Goal: Navigation & Orientation: Find specific page/section

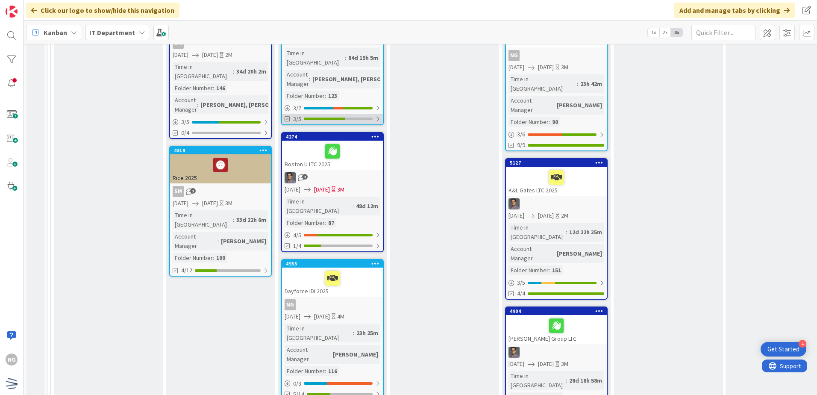
scroll to position [342, 0]
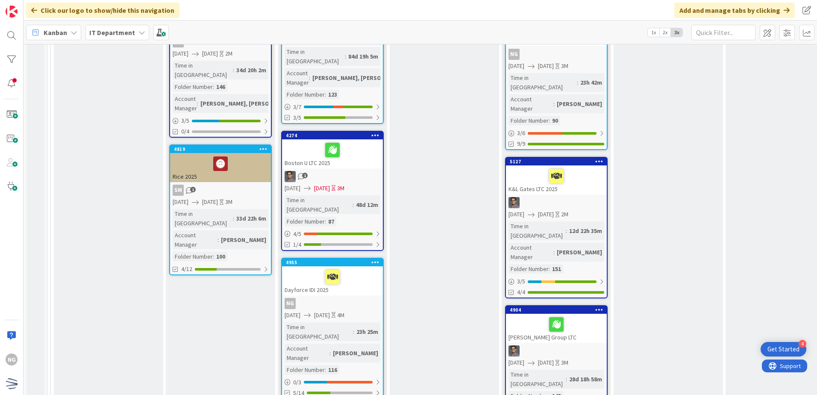
click at [352, 268] on div at bounding box center [333, 277] width 96 height 18
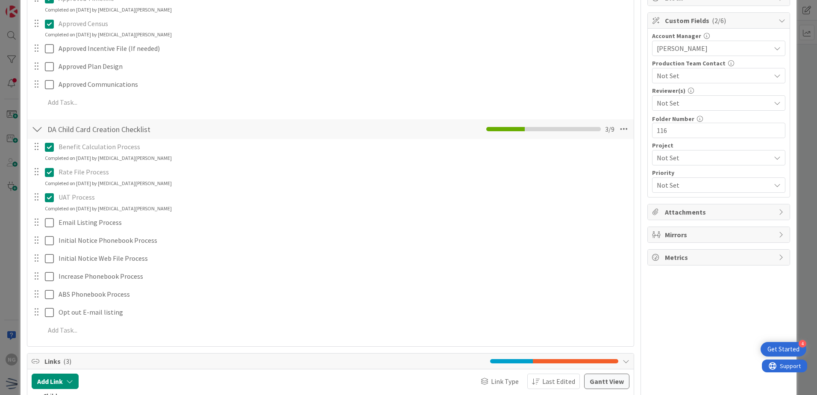
scroll to position [171, 0]
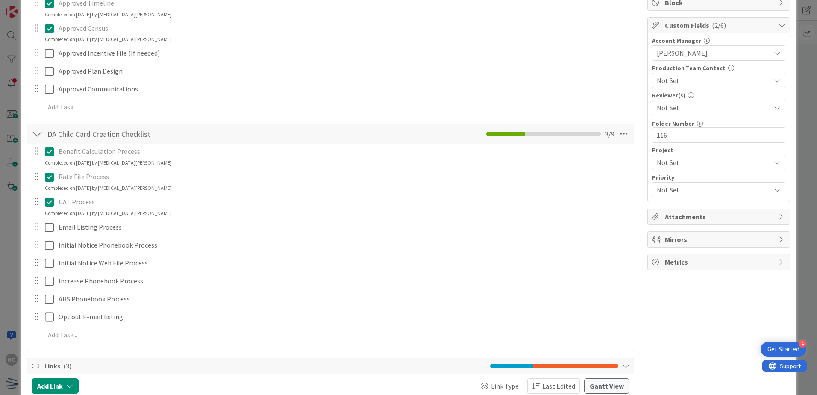
click at [44, 269] on div at bounding box center [43, 262] width 24 height 15
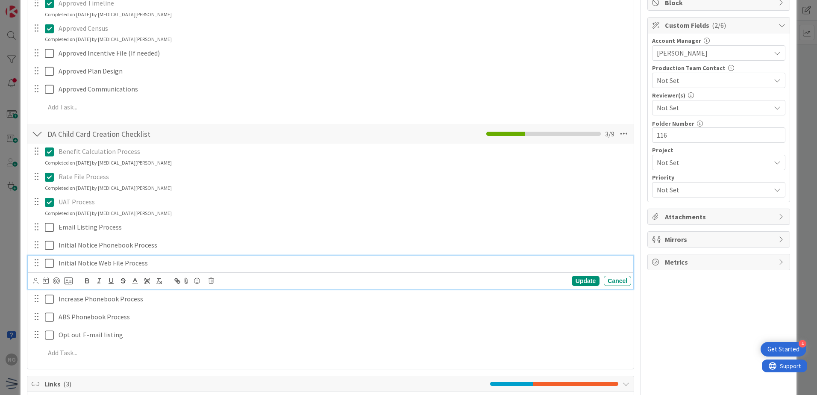
click at [49, 267] on icon at bounding box center [49, 263] width 9 height 10
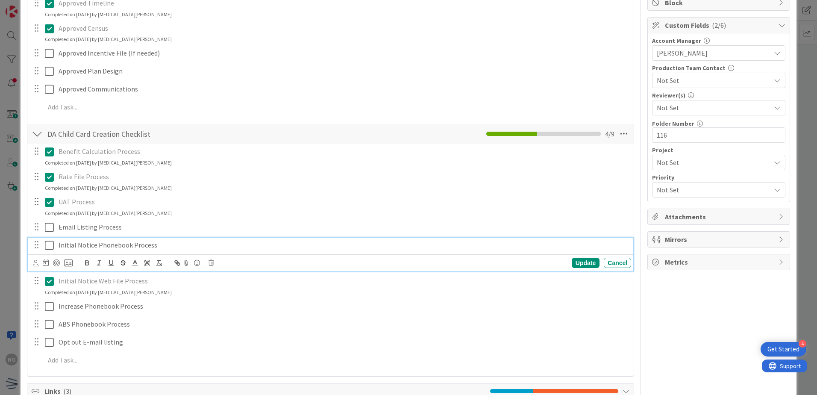
click at [49, 249] on icon at bounding box center [49, 245] width 9 height 10
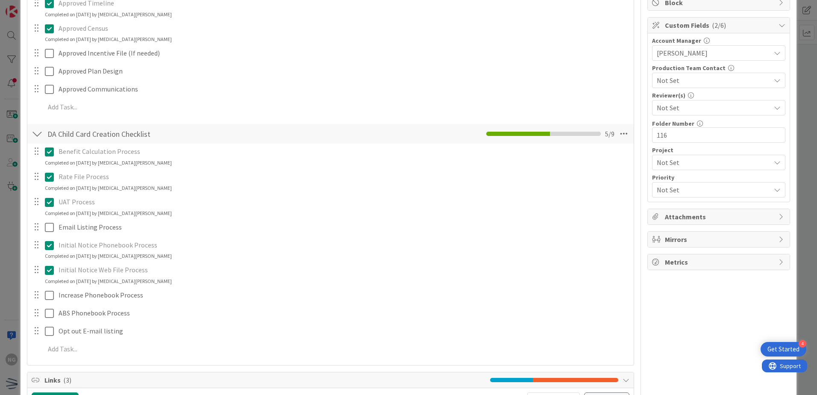
click at [49, 249] on icon at bounding box center [49, 245] width 9 height 10
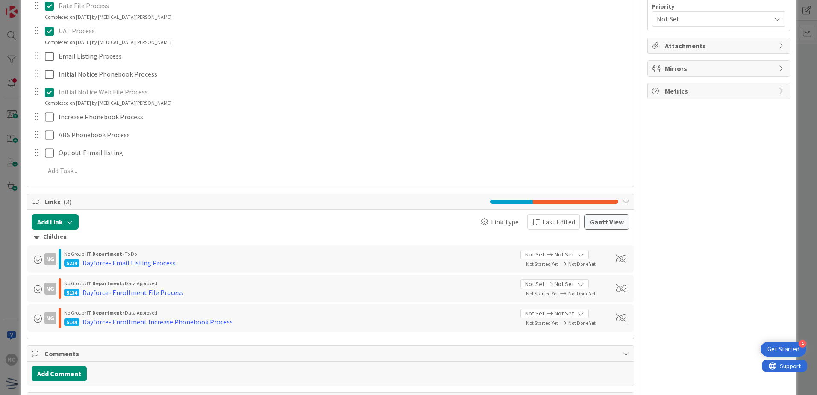
scroll to position [256, 0]
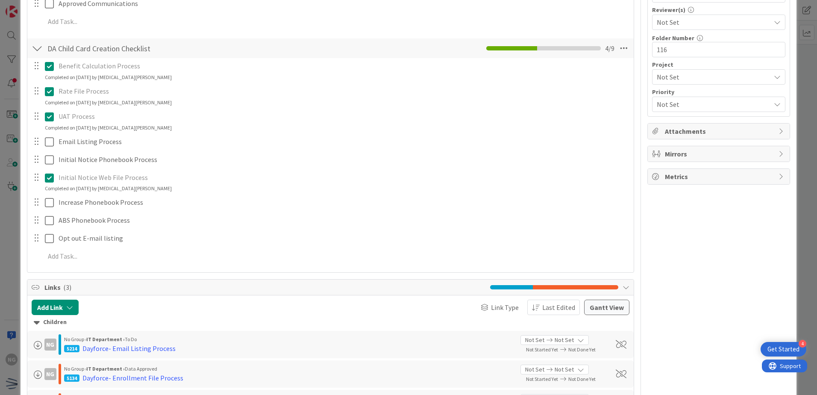
click at [51, 179] on icon at bounding box center [49, 178] width 9 height 10
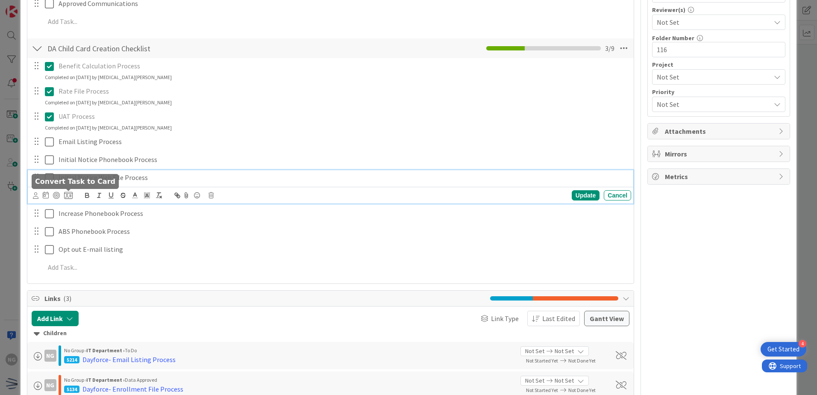
click at [68, 198] on icon at bounding box center [68, 195] width 9 height 8
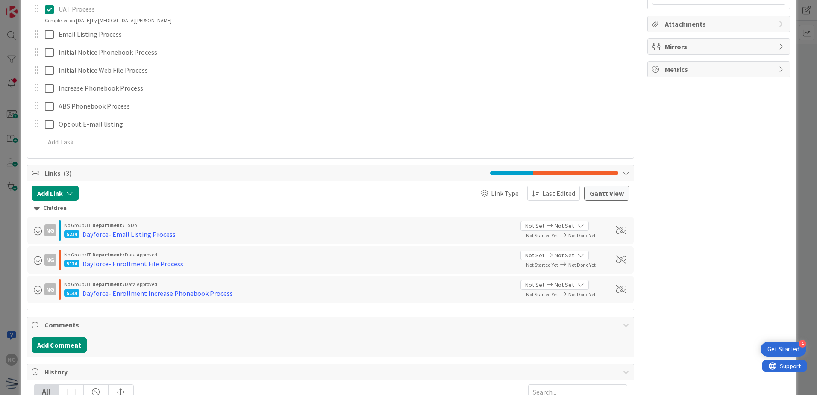
scroll to position [384, 0]
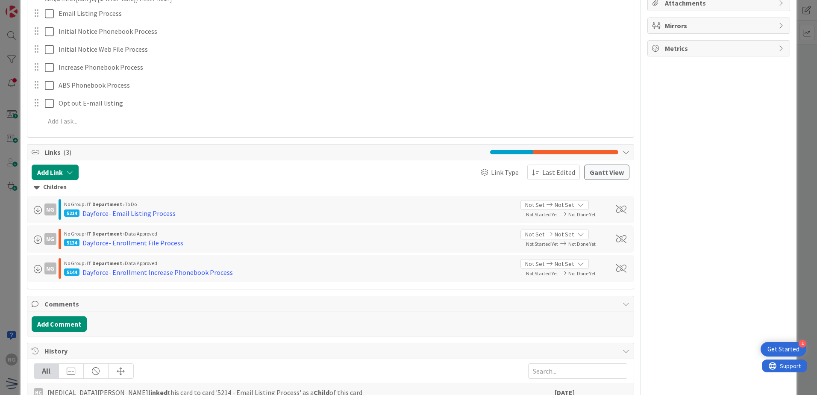
click at [0, 0] on span "Link as Child" at bounding box center [0, 0] width 0 height 0
click at [100, 284] on div "Title 17 / 128 Dayforce IDI 2025 Description NG Nikita Gautam just joined NG Ow…" at bounding box center [330, 125] width 607 height 953
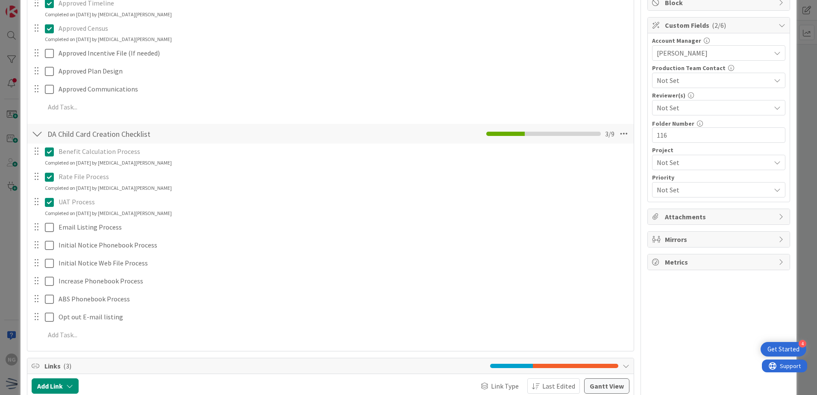
scroll to position [0, 0]
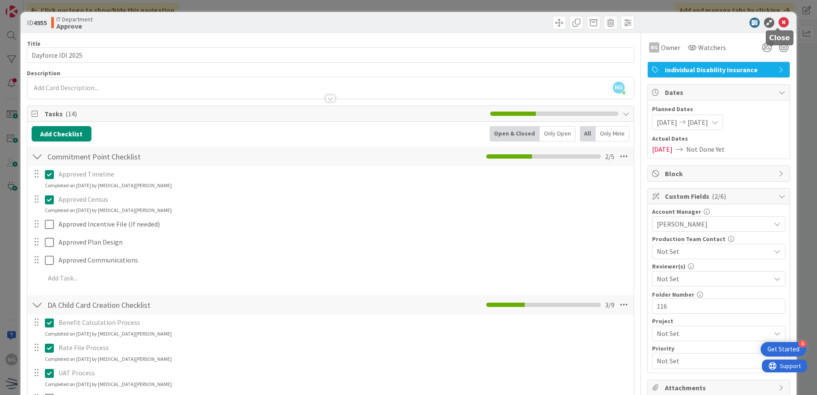
drag, startPoint x: 776, startPoint y: 23, endPoint x: 762, endPoint y: 27, distance: 14.7
click at [768, 25] on div at bounding box center [714, 23] width 151 height 10
click at [781, 22] on icon at bounding box center [783, 23] width 10 height 10
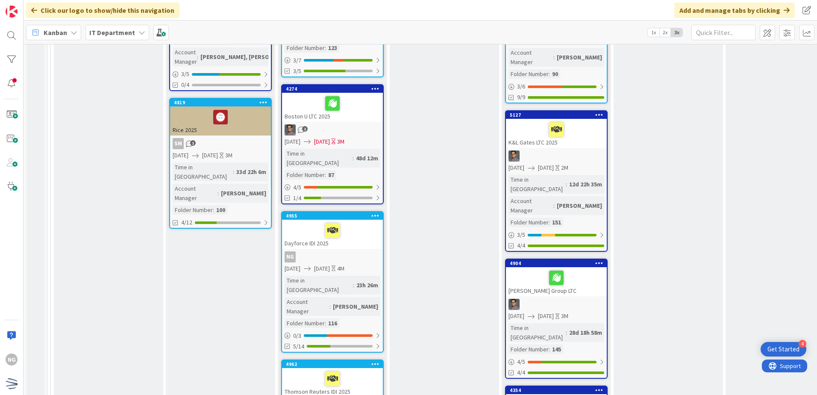
scroll to position [384, 0]
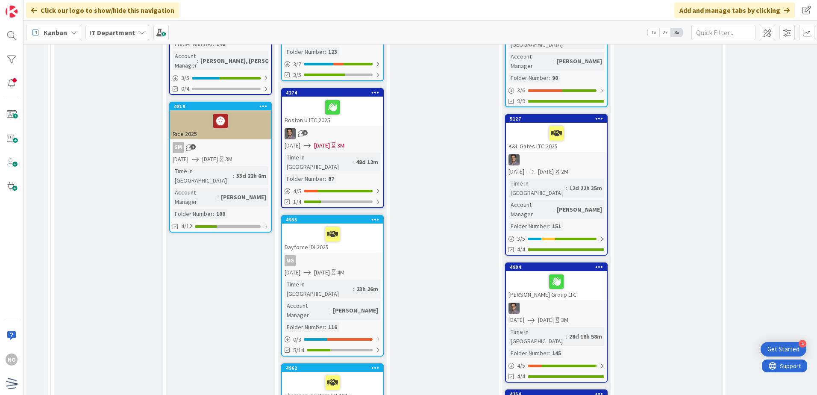
click at [361, 223] on div "Dayforce IDI 2025" at bounding box center [332, 237] width 101 height 29
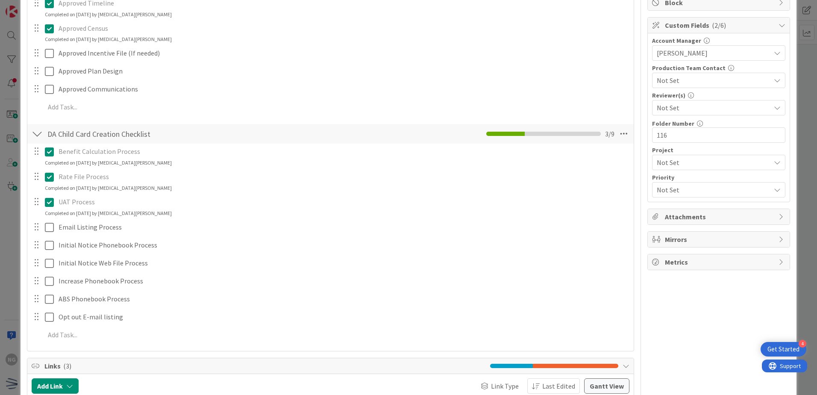
scroll to position [384, 0]
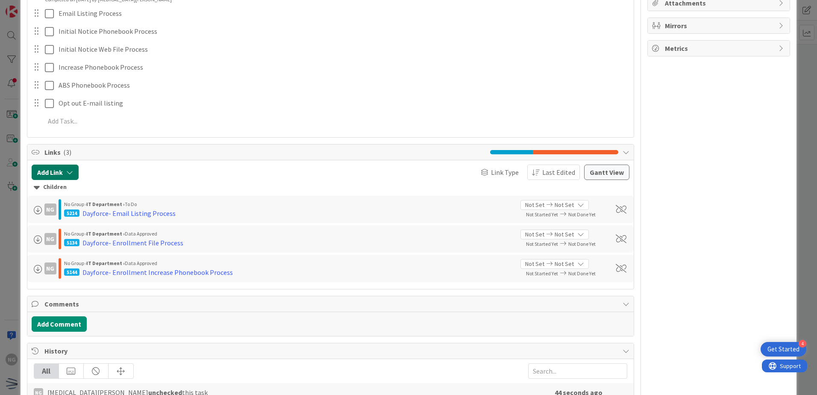
click at [57, 167] on button "Add Link" at bounding box center [55, 171] width 47 height 15
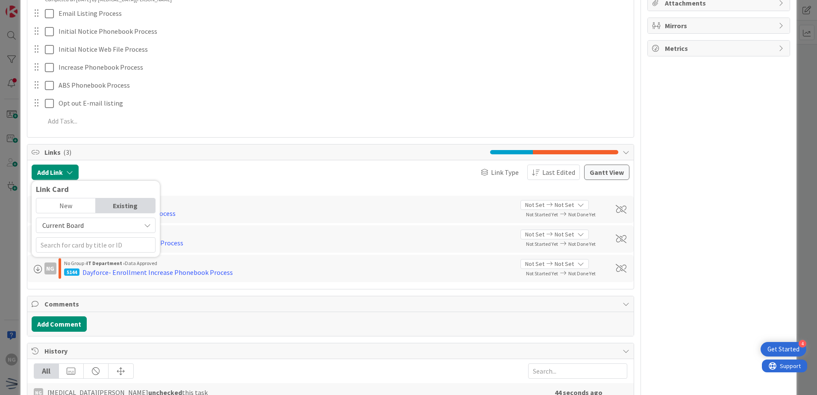
click at [120, 205] on div "Existing" at bounding box center [125, 205] width 59 height 15
click at [64, 204] on div "New" at bounding box center [65, 205] width 59 height 15
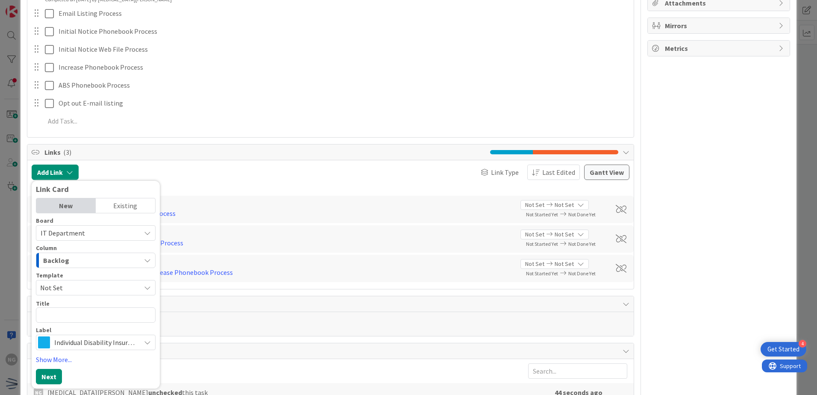
click at [76, 313] on textarea at bounding box center [96, 314] width 120 height 15
click at [84, 340] on span "Individual Disability Insurance" at bounding box center [95, 342] width 82 height 12
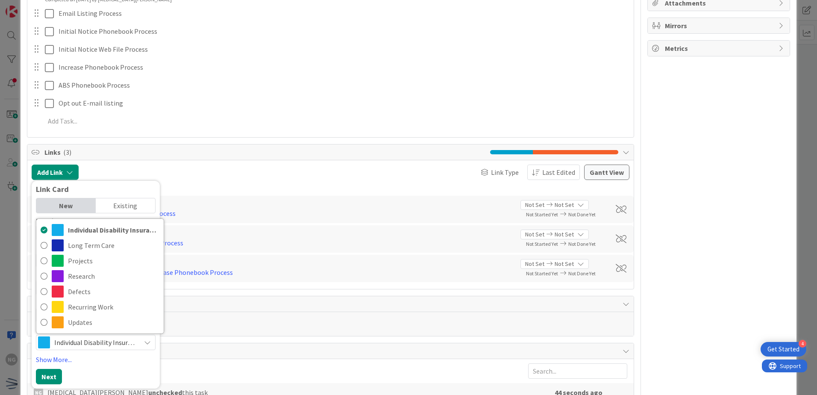
click at [85, 342] on span "Individual Disability Insurance" at bounding box center [95, 342] width 82 height 12
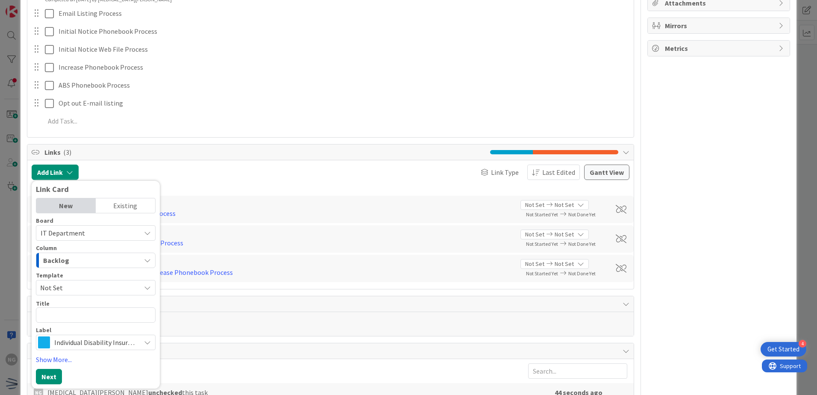
click at [108, 281] on span "Not Set" at bounding box center [96, 287] width 120 height 15
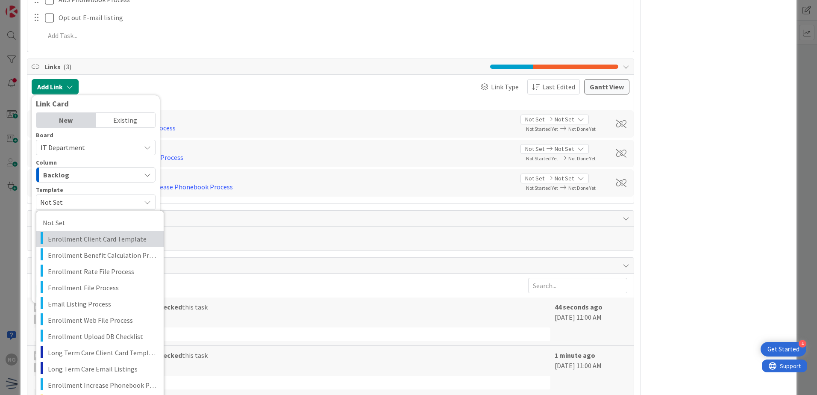
scroll to position [513, 0]
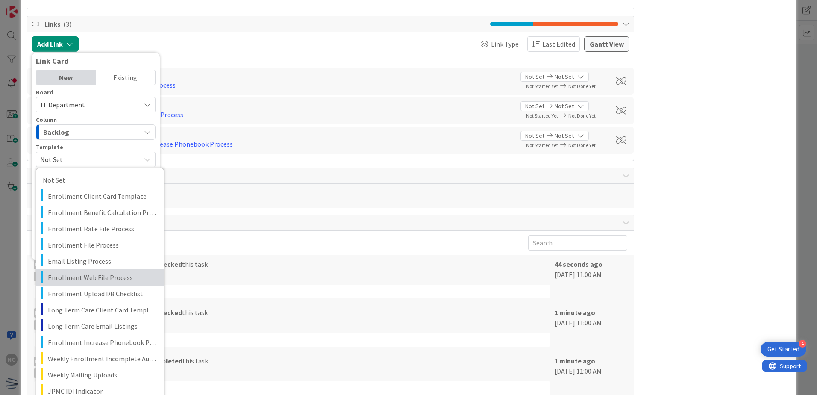
click at [113, 277] on span "Enrollment Web File Process" at bounding box center [102, 277] width 109 height 11
type textarea "x"
type textarea "Enrollment Web File Process"
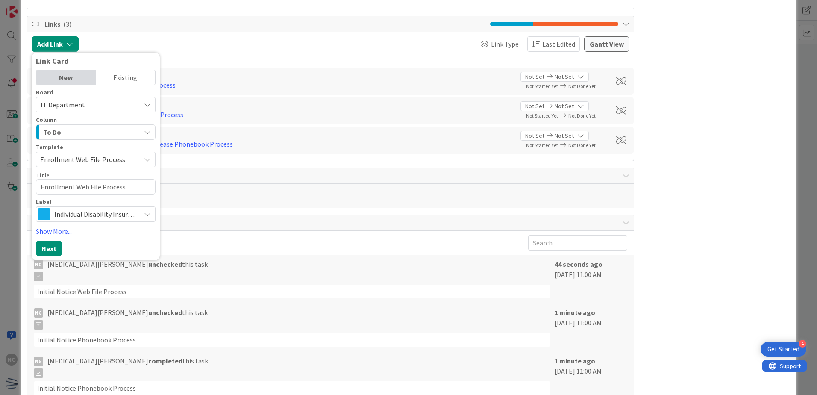
click at [40, 157] on span "Enrollment Web File Process" at bounding box center [87, 159] width 94 height 11
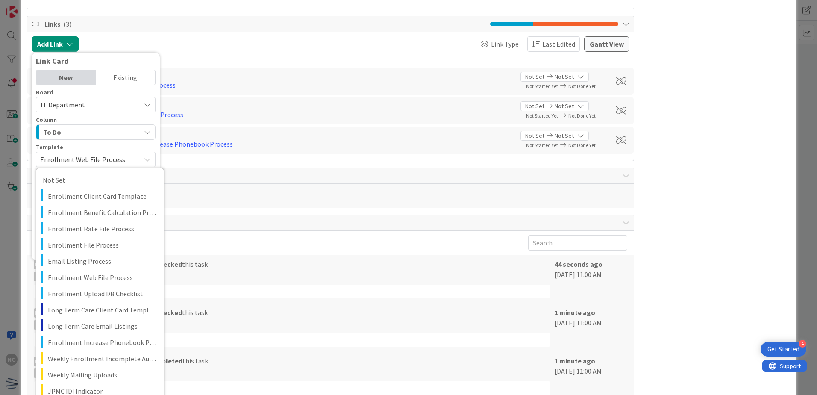
click at [92, 154] on span "Enrollment Web File Process" at bounding box center [87, 159] width 94 height 11
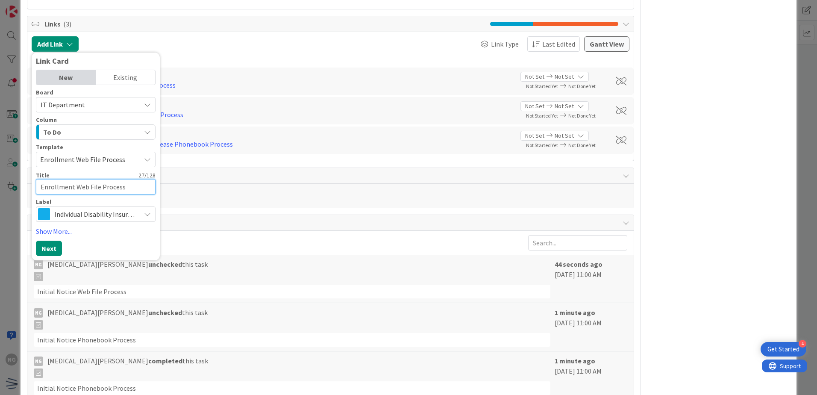
click at [78, 189] on textarea "Enrollment Web File Process" at bounding box center [96, 186] width 120 height 15
click at [41, 188] on textarea "Enrollment Web File Process" at bounding box center [96, 186] width 120 height 15
type textarea "x"
type textarea "DEnrollment Web File Process"
type textarea "x"
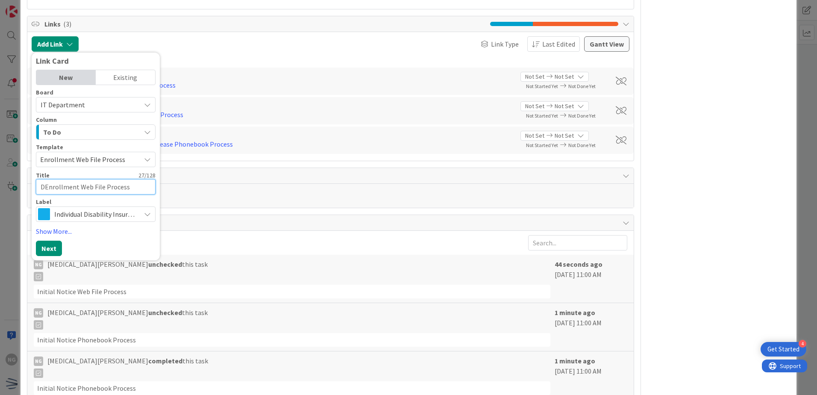
type textarea "DaEnrollment Web File Process"
type textarea "x"
type textarea "DayEnrollment Web File Process"
type textarea "x"
type textarea "Day Enrollment Web File Process"
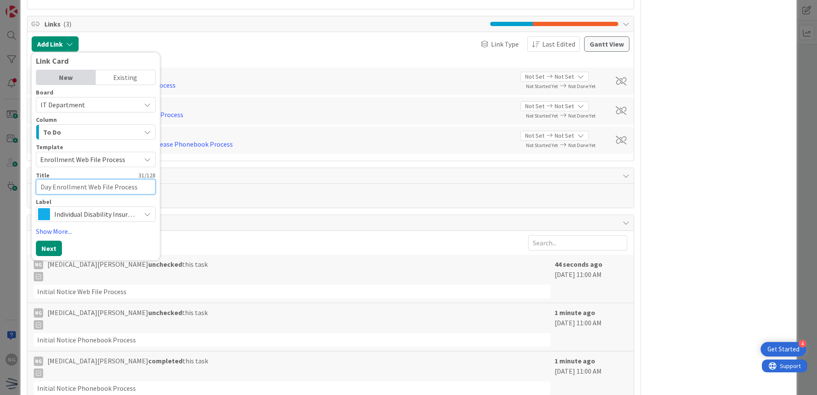
type textarea "x"
type textarea "DayEnrollment Web File Process"
type textarea "x"
type textarea "DayfEnrollment Web File Process"
type textarea "x"
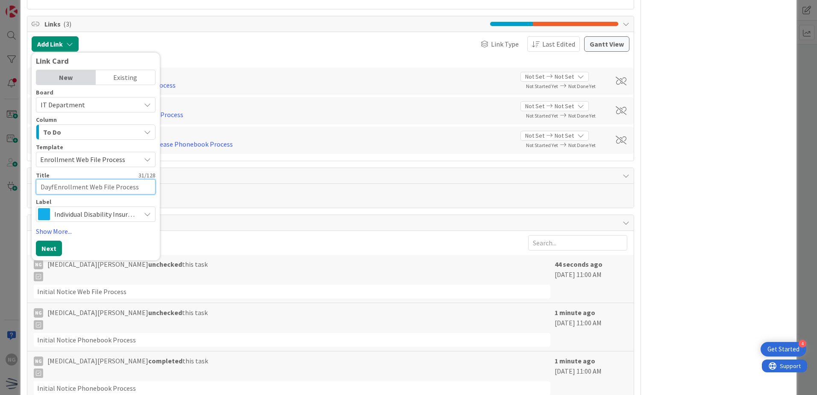
type textarea "DayfoEnrollment Web File Process"
type textarea "x"
type textarea "DayforEnrollment Web File Process"
type textarea "x"
type textarea "DayforcEnrollment Web File Process"
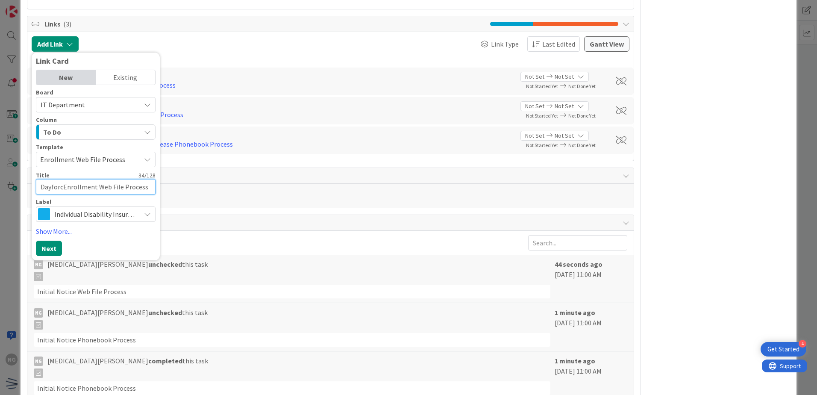
type textarea "x"
type textarea "DayforceEnrollment Web File Process"
type textarea "x"
type textarea "Dayforce-Enrollment Web File Process"
type textarea "x"
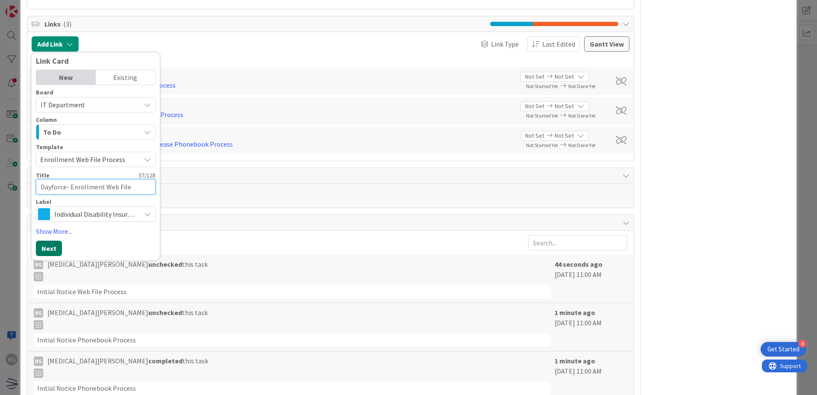
type textarea "Dayforce- Enrollment Web File Process"
click at [55, 245] on button "Next" at bounding box center [49, 248] width 26 height 15
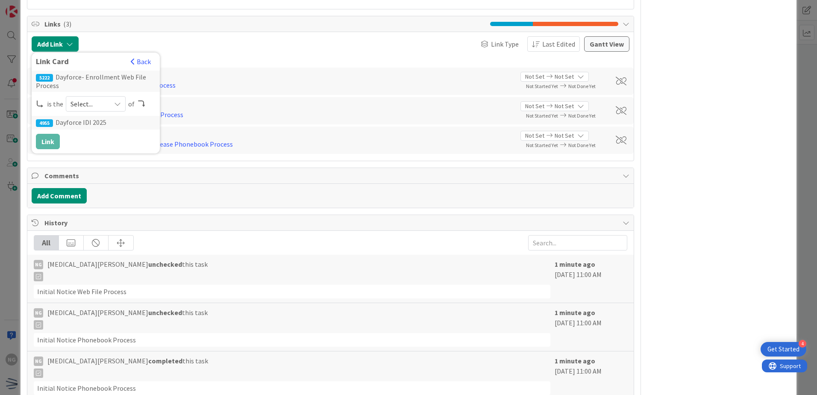
click at [99, 98] on span "Select..." at bounding box center [88, 104] width 36 height 12
click at [97, 140] on span "child" at bounding box center [141, 139] width 97 height 13
click at [43, 138] on button "Link" at bounding box center [48, 141] width 24 height 15
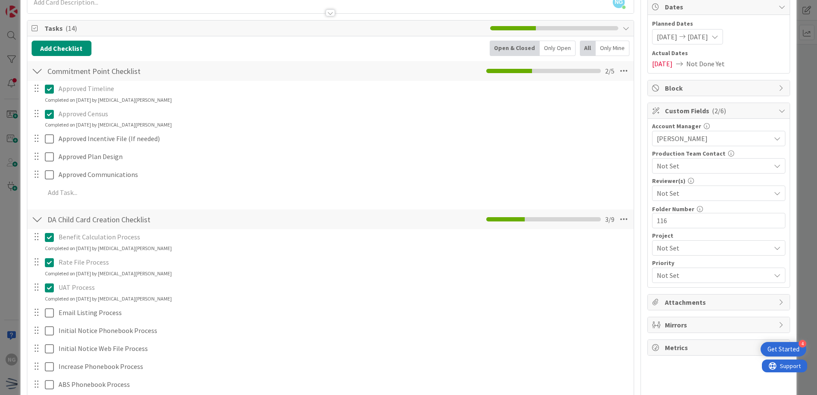
scroll to position [0, 0]
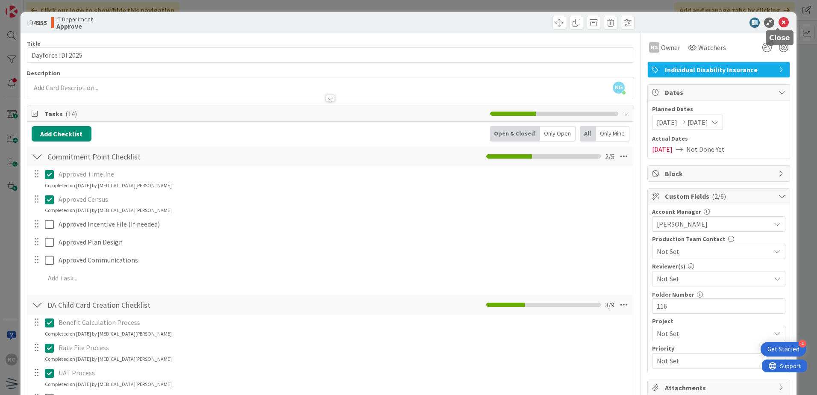
click at [778, 18] on icon at bounding box center [783, 23] width 10 height 10
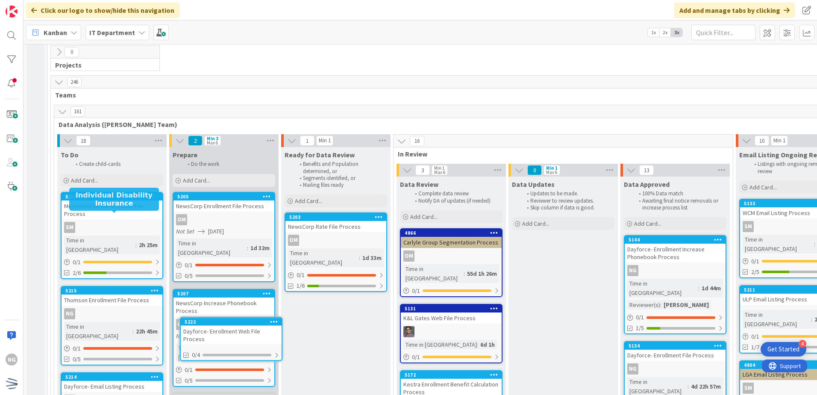
scroll to position [1898, 0]
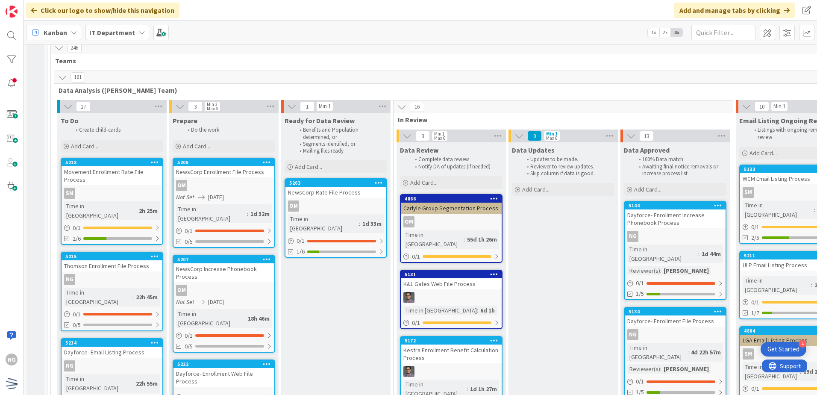
click at [227, 368] on div "Dayforce- Enrollment Web File Process" at bounding box center [223, 377] width 101 height 19
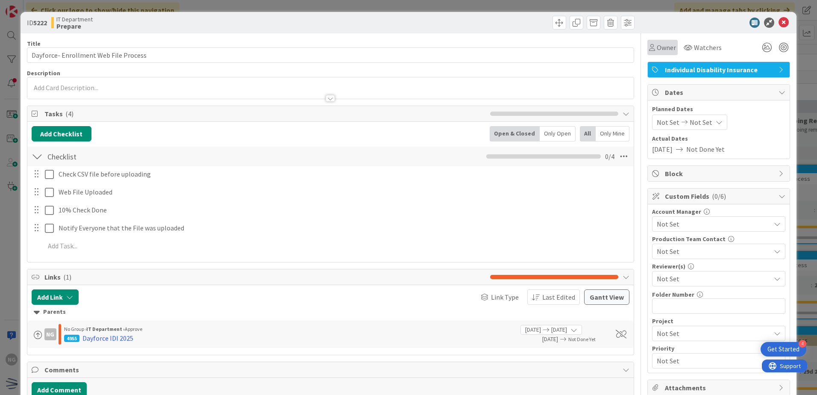
click at [657, 50] on span "Owner" at bounding box center [666, 47] width 19 height 10
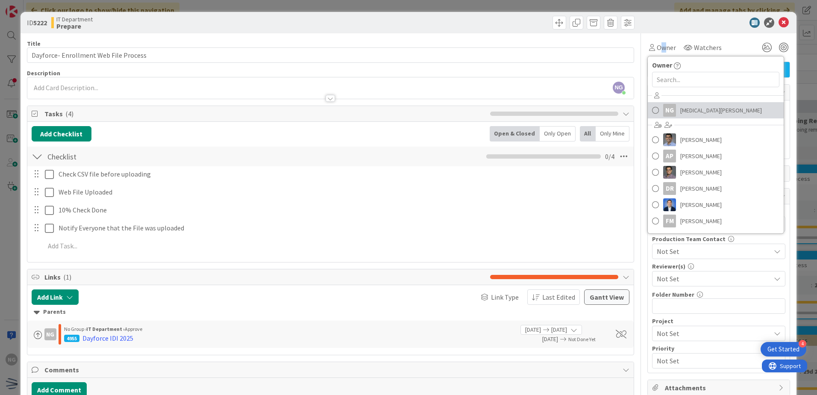
drag, startPoint x: 657, startPoint y: 50, endPoint x: 649, endPoint y: 109, distance: 59.1
click at [652, 109] on span at bounding box center [655, 110] width 7 height 13
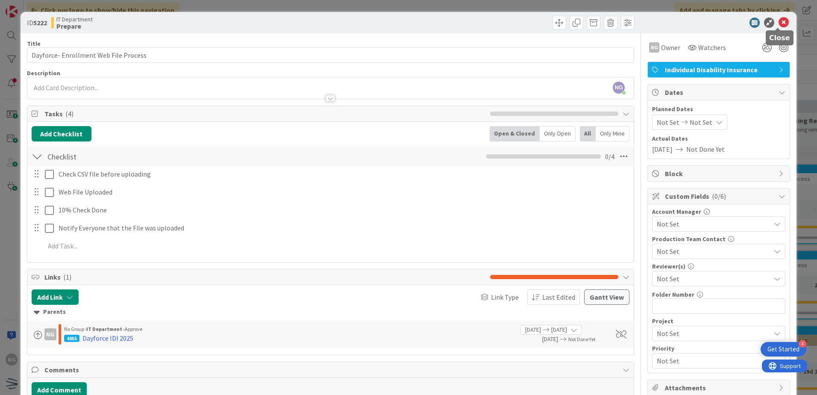
click at [779, 25] on icon at bounding box center [783, 23] width 10 height 10
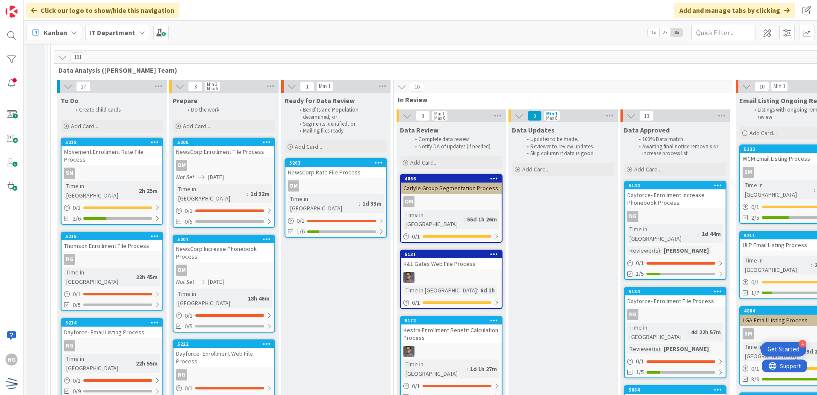
scroll to position [1940, 0]
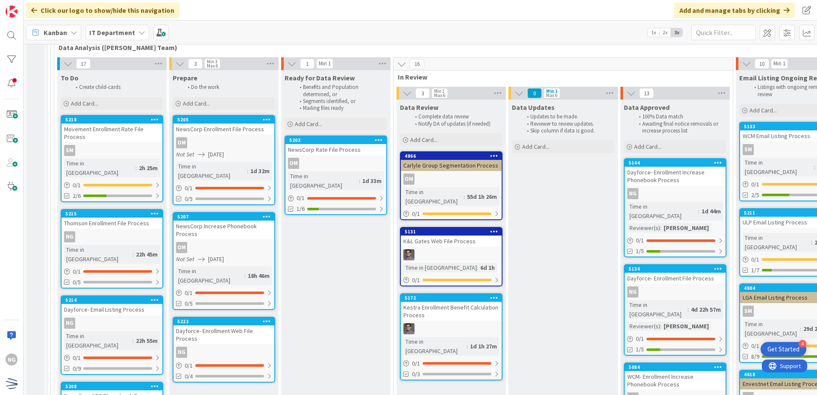
click at [690, 371] on div "WCM- Enrollment Increase Phonebook Process" at bounding box center [675, 380] width 101 height 19
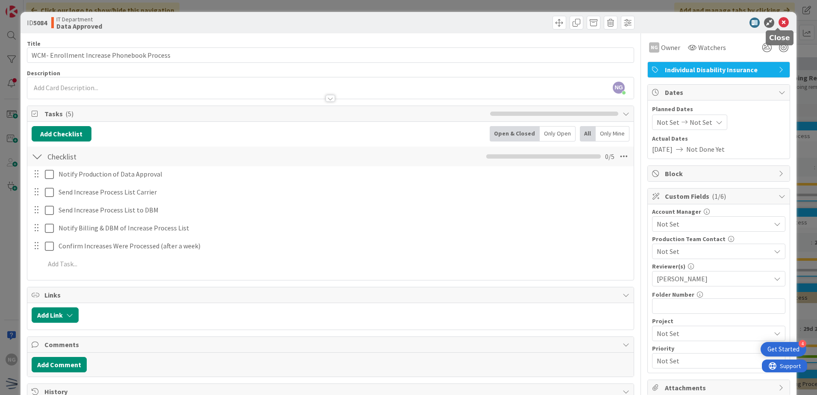
click at [781, 22] on icon at bounding box center [783, 23] width 10 height 10
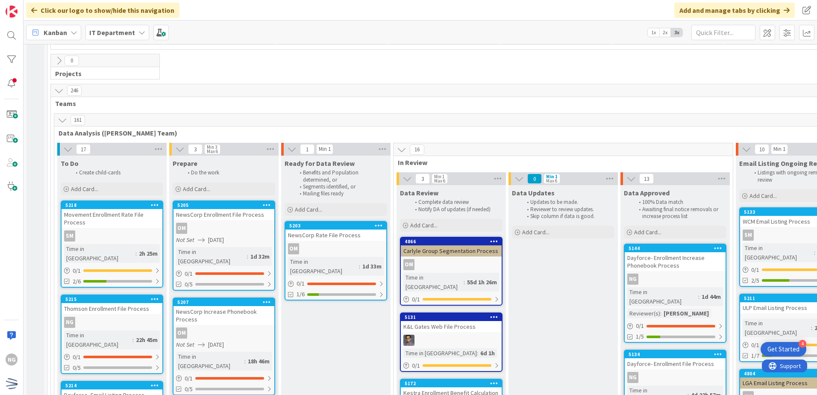
scroll to position [1769, 0]
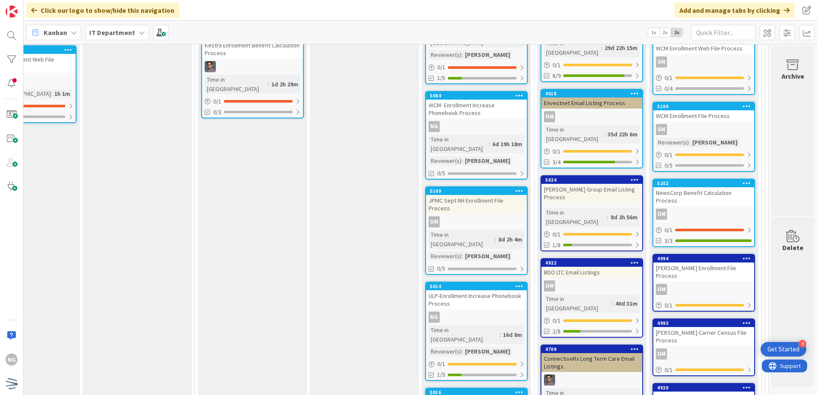
scroll to position [2339, 205]
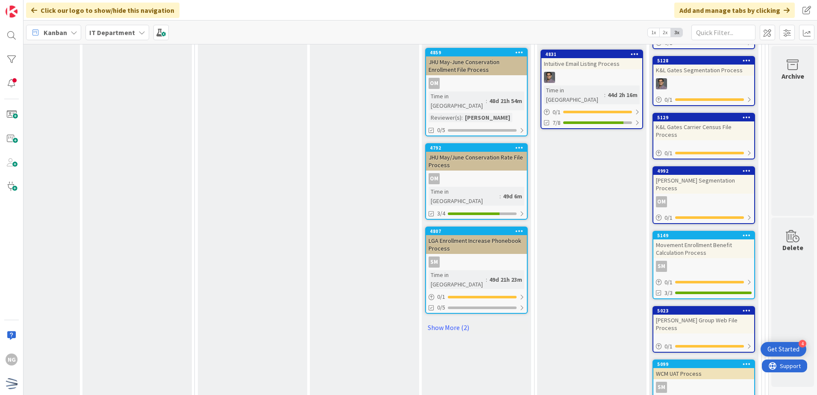
scroll to position [2894, 205]
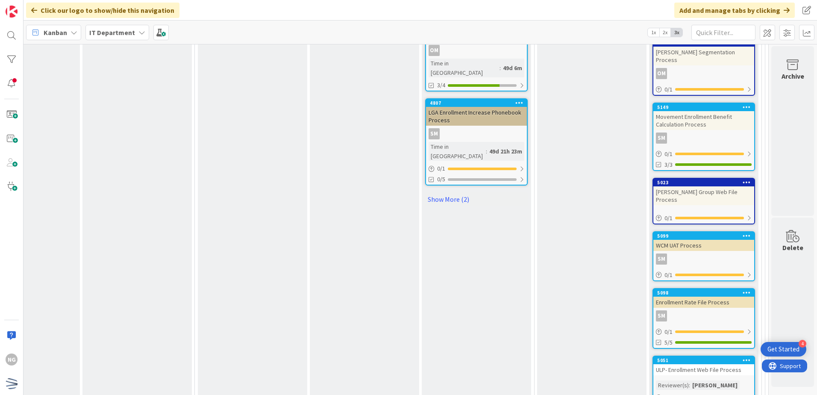
click at [728, 355] on link "5051 ULP- Enrollment Web File Process Reviewer(s) : Carin Solis 0 / 1 4/4" at bounding box center [703, 384] width 103 height 59
click at [721, 364] on div "ULP- Enrollment Web File Process" at bounding box center [703, 369] width 101 height 11
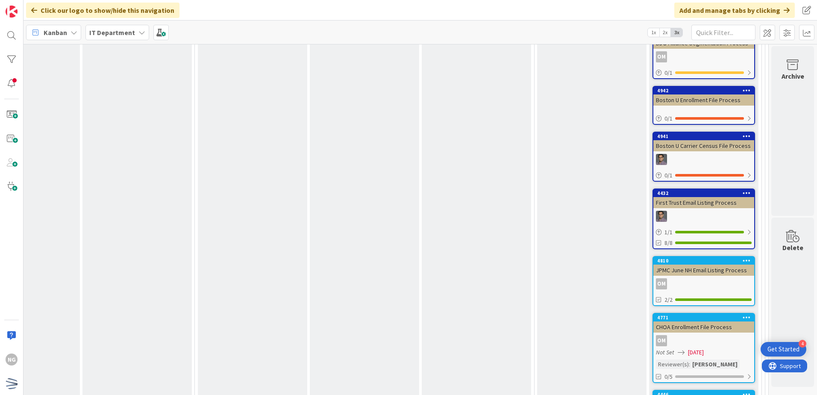
scroll to position [5073, 205]
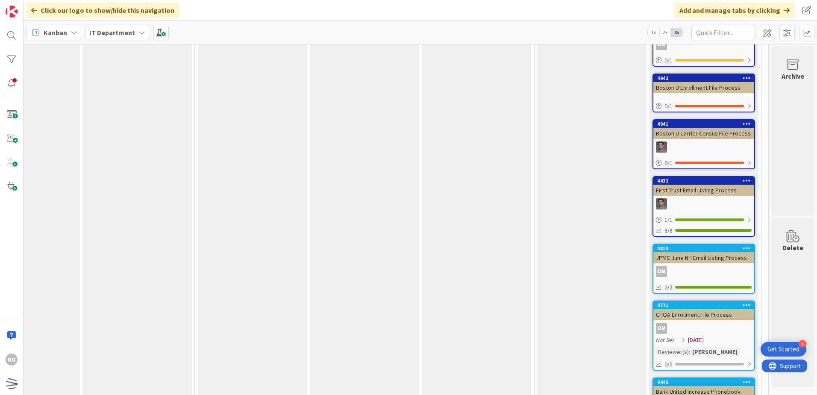
click at [725, 386] on div "Bank United Increase Phonebook Process" at bounding box center [703, 395] width 101 height 19
click at [709, 386] on div "Bank United Increase Phonebook Process" at bounding box center [703, 395] width 101 height 19
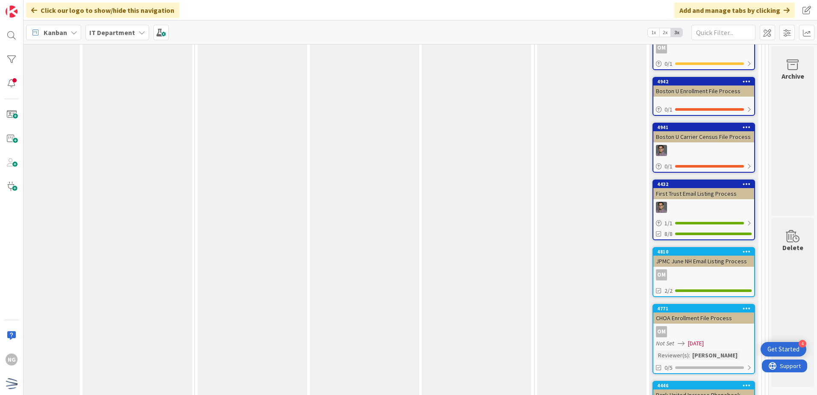
scroll to position [5073, 205]
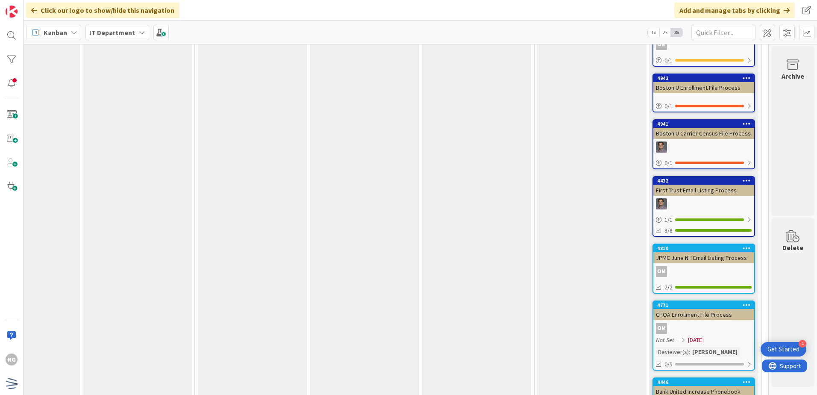
click at [688, 386] on div "Bank United Increase Phonebook Process" at bounding box center [703, 395] width 101 height 19
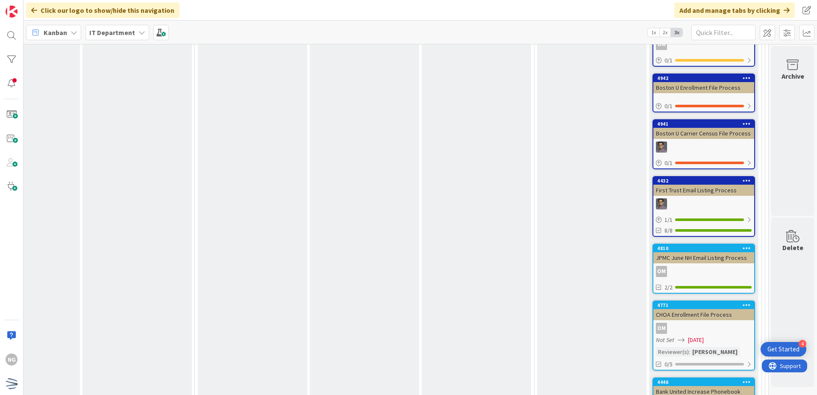
scroll to position [5201, 205]
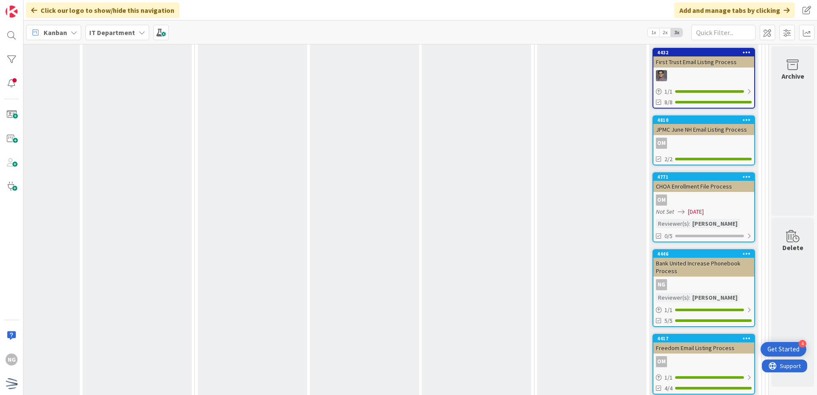
click at [742, 250] on icon at bounding box center [746, 253] width 8 height 6
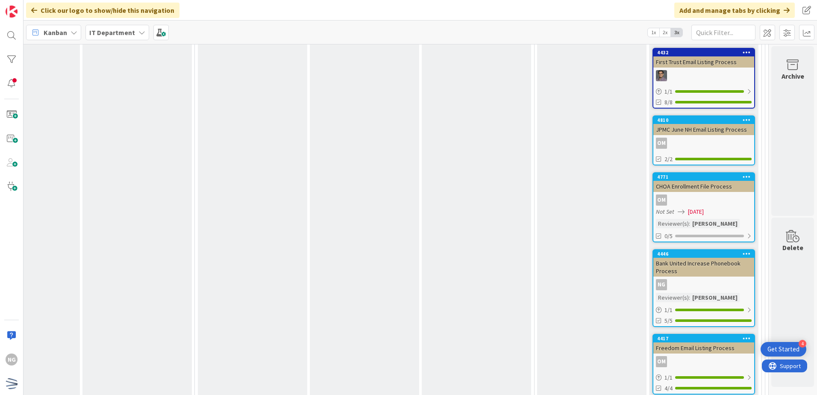
click at [703, 279] on div "NG" at bounding box center [703, 284] width 101 height 11
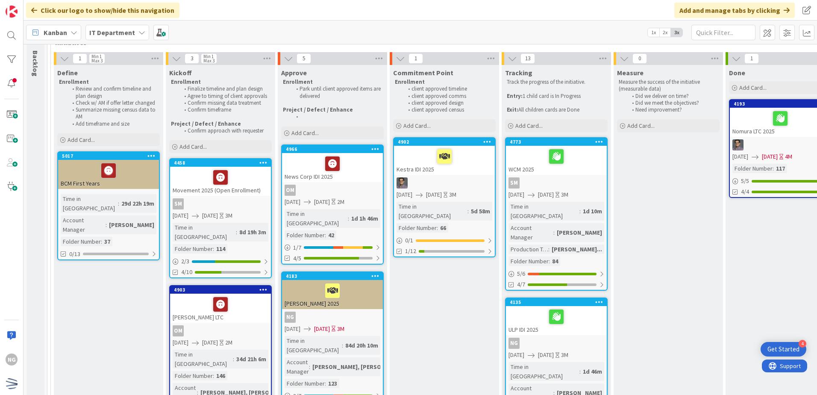
scroll to position [0, 0]
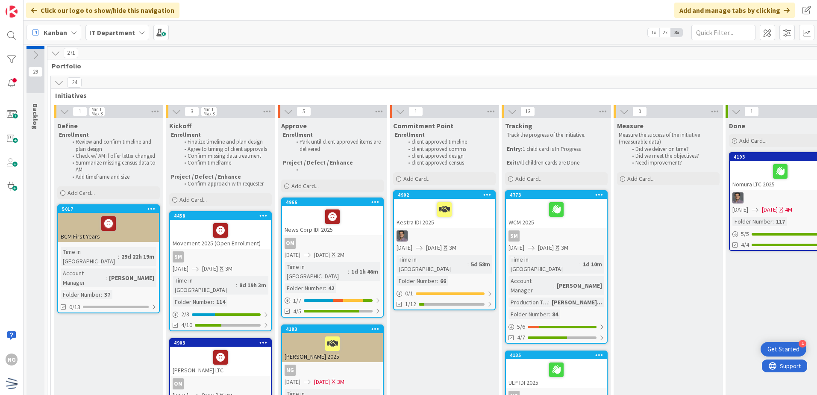
click at [59, 82] on icon at bounding box center [58, 82] width 9 height 9
click at [59, 113] on button at bounding box center [64, 111] width 11 height 11
click at [62, 112] on icon at bounding box center [64, 111] width 9 height 9
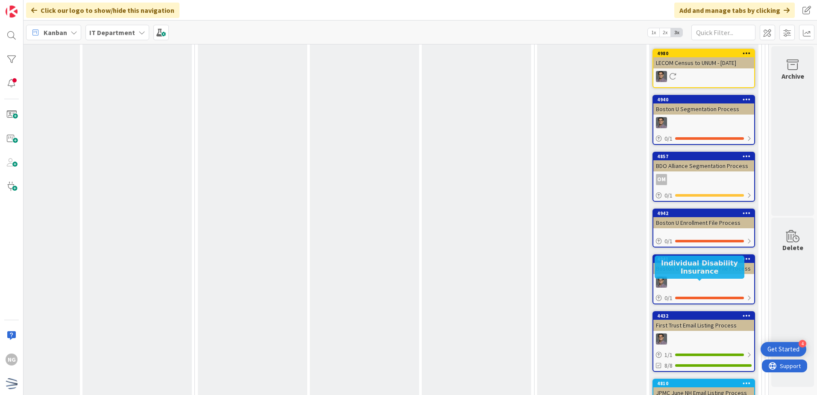
scroll to position [4956, 205]
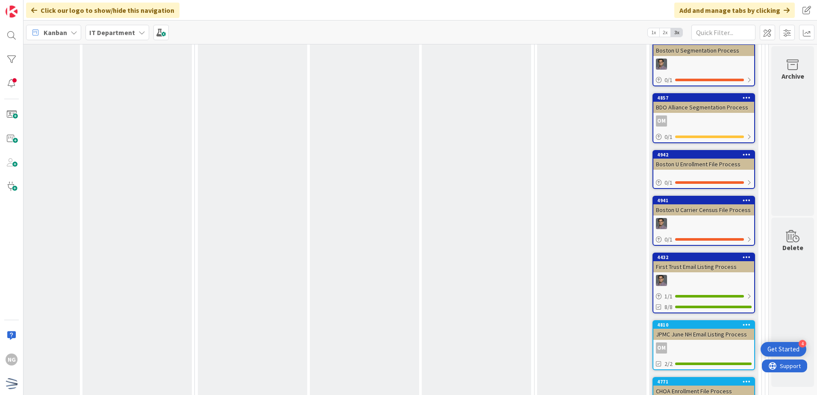
scroll to position [4998, 205]
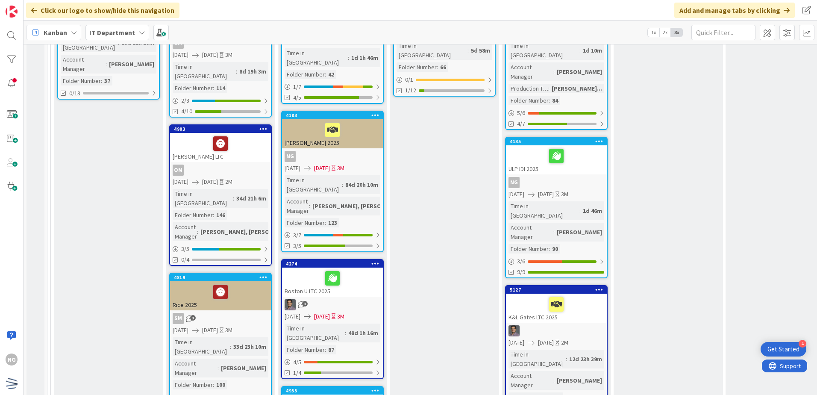
scroll to position [85, 0]
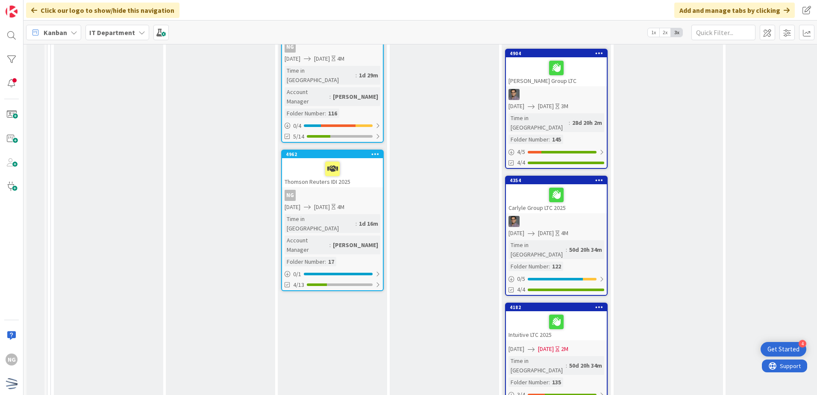
scroll to position [812, 0]
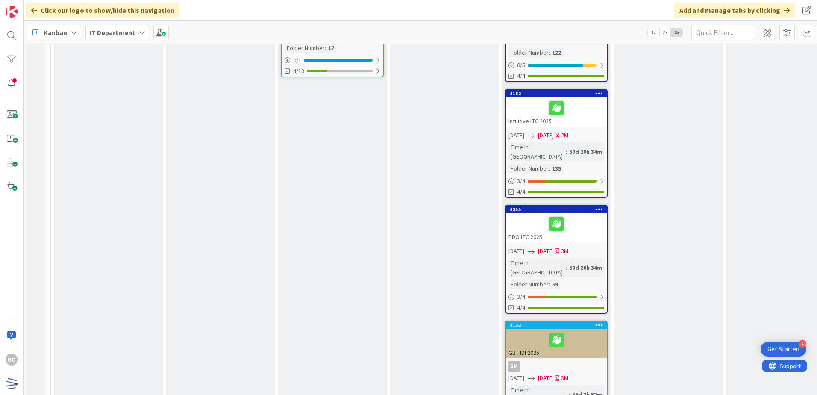
click at [429, 142] on div "Commitment Point Enrollment client approved timeline client approved comms clie…" at bounding box center [444, 197] width 109 height 1782
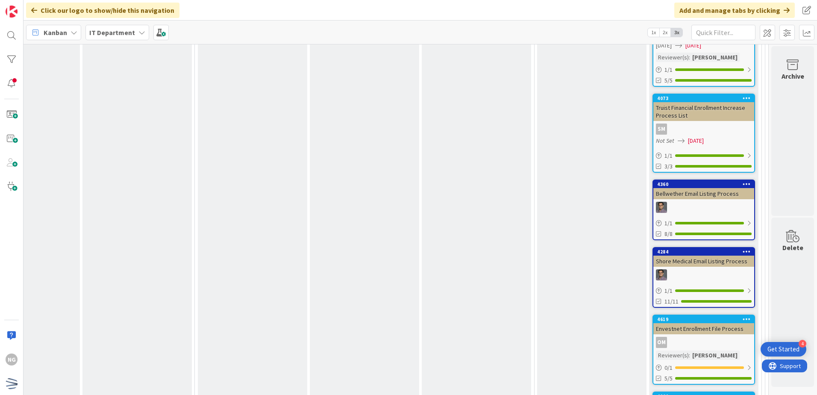
scroll to position [7642, 205]
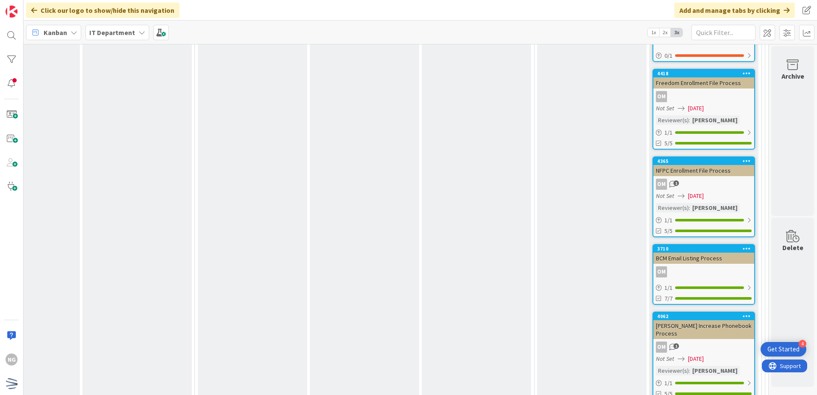
drag, startPoint x: 699, startPoint y: 223, endPoint x: 712, endPoint y: 216, distance: 14.7
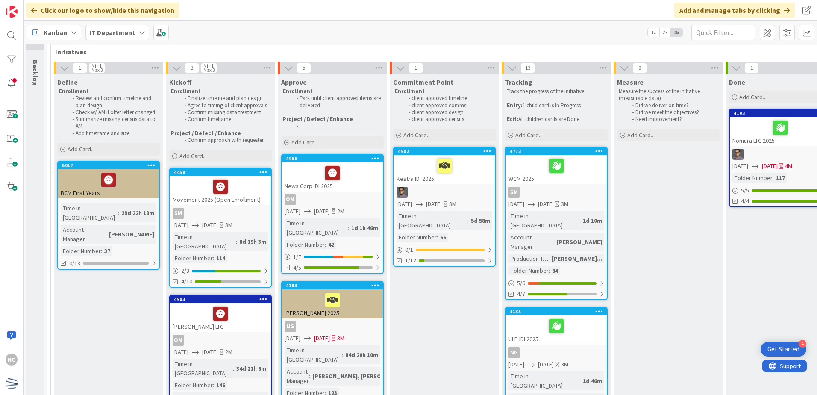
scroll to position [43, 0]
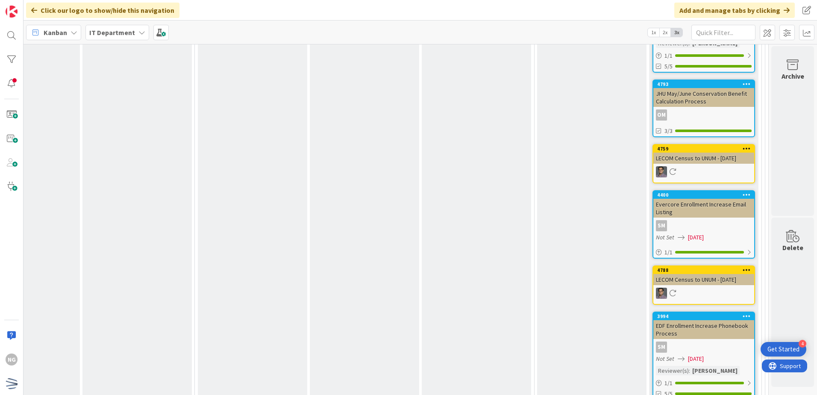
scroll to position [2388, 205]
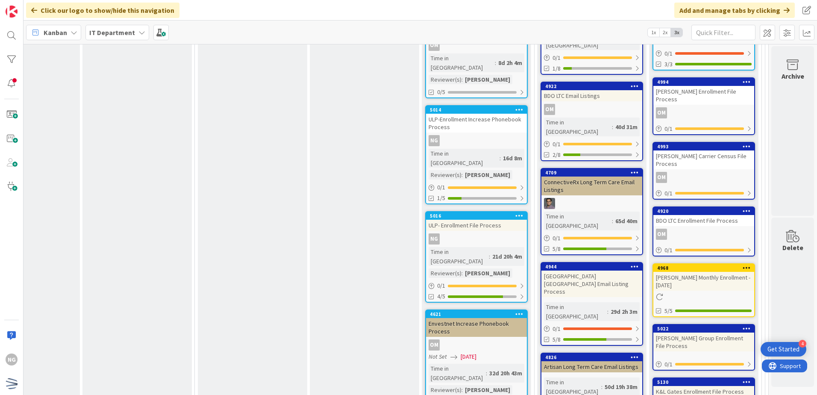
drag, startPoint x: 507, startPoint y: 220, endPoint x: 486, endPoint y: 219, distance: 21.4
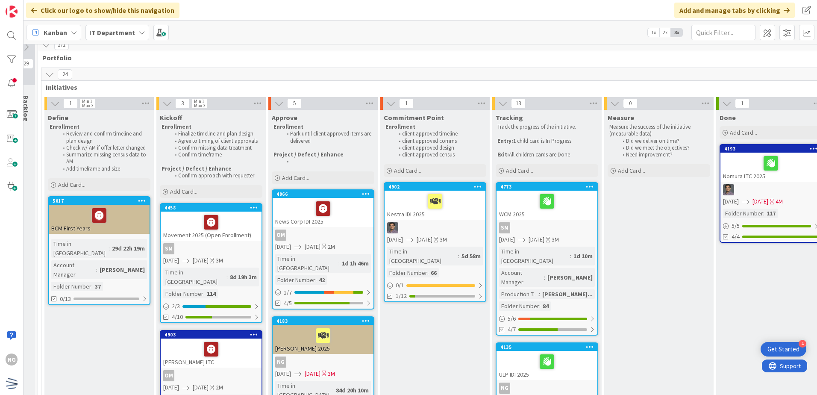
scroll to position [0, 9]
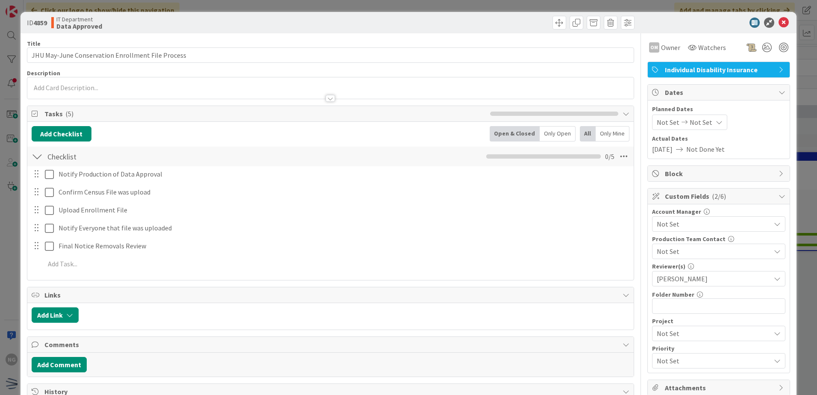
click at [778, 22] on icon at bounding box center [783, 23] width 10 height 10
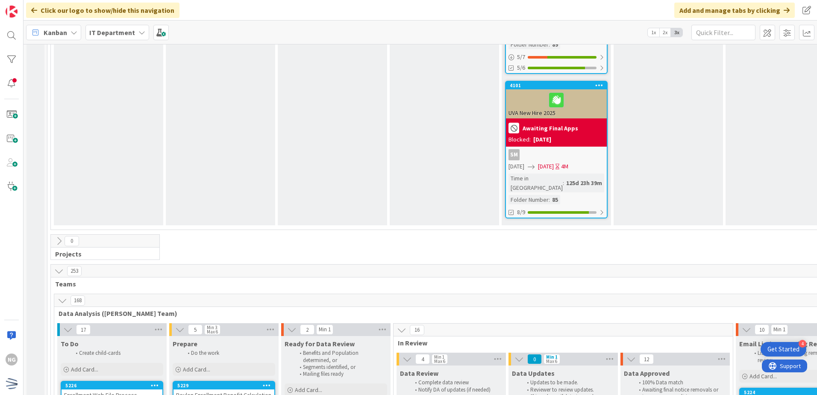
scroll to position [1581, 0]
click at [57, 266] on icon at bounding box center [58, 270] width 9 height 9
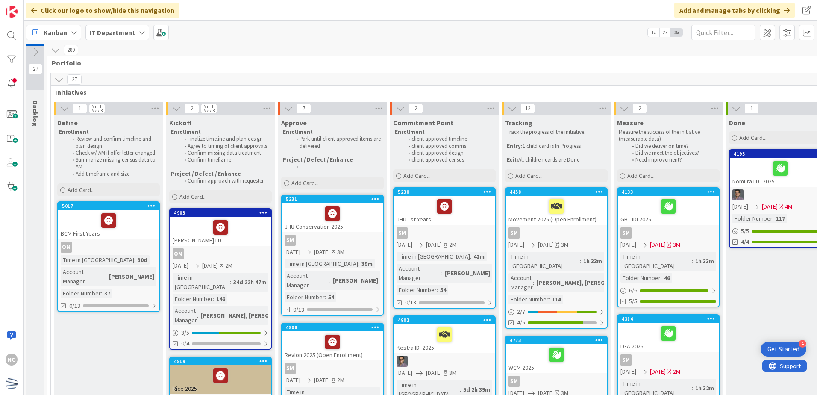
scroll to position [0, 0]
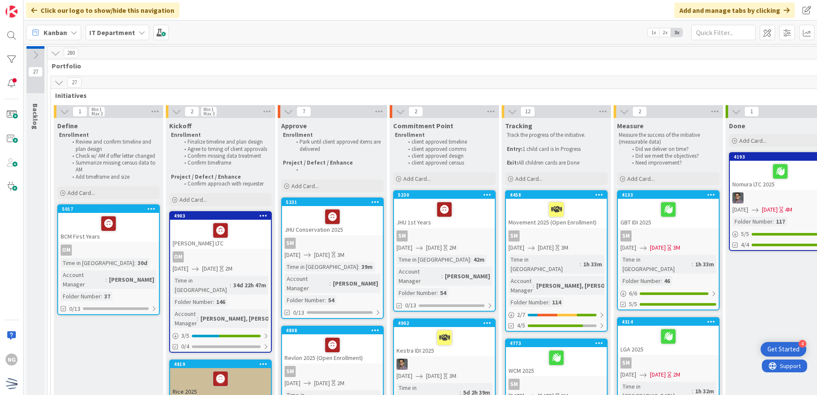
click at [59, 108] on div "1 Min 1 Max 3" at bounding box center [108, 111] width 109 height 13
click at [61, 112] on icon at bounding box center [64, 111] width 9 height 9
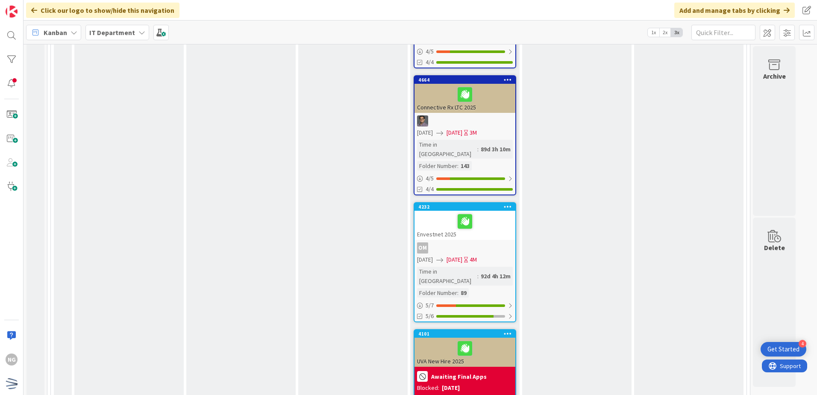
scroll to position [1334, 0]
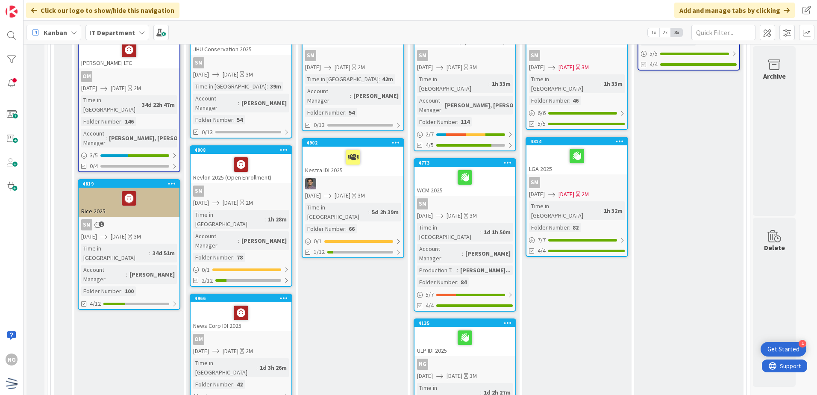
scroll to position [0, 0]
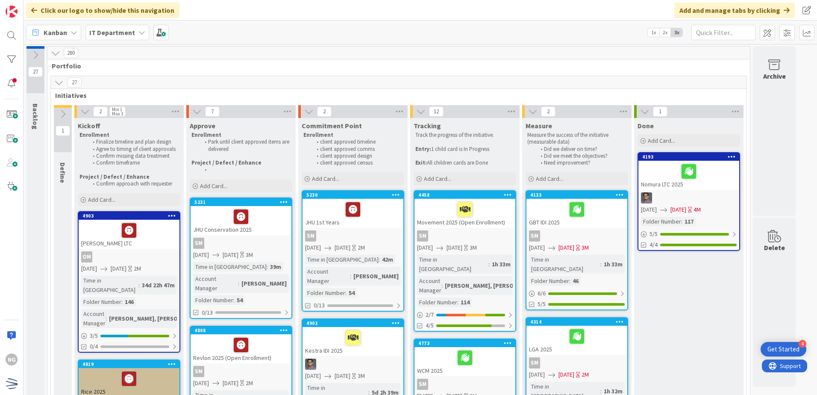
click at [60, 79] on icon at bounding box center [58, 82] width 9 height 9
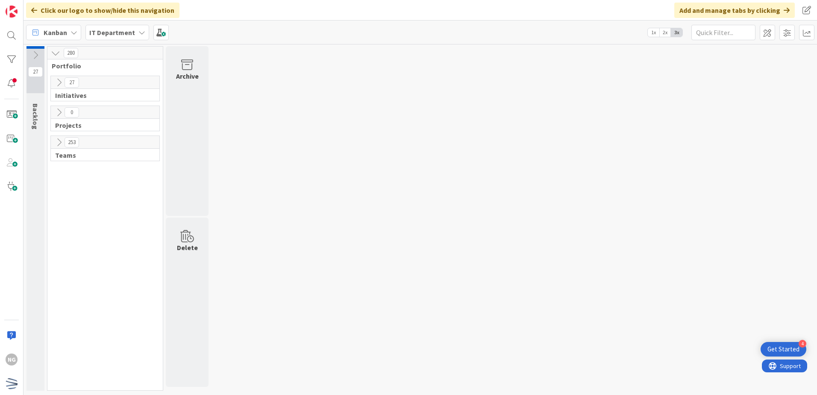
click at [54, 107] on button at bounding box center [58, 112] width 11 height 11
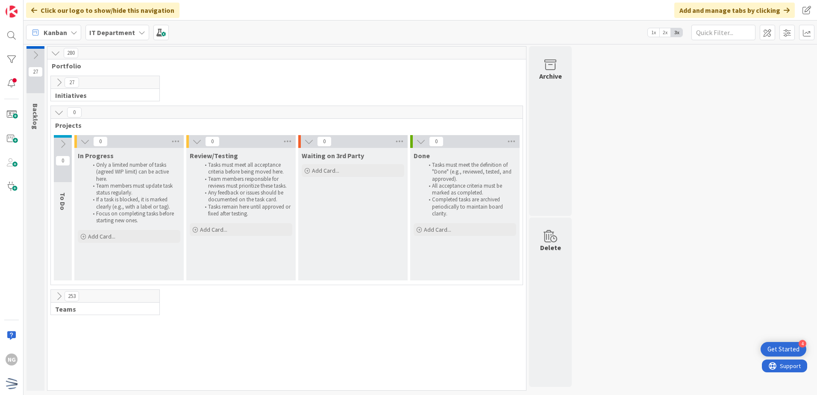
click at [54, 107] on button at bounding box center [58, 112] width 11 height 11
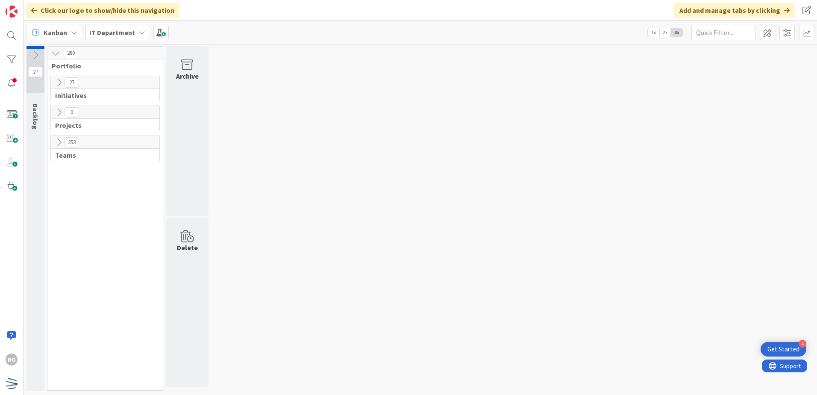
click at [56, 85] on icon at bounding box center [58, 82] width 9 height 9
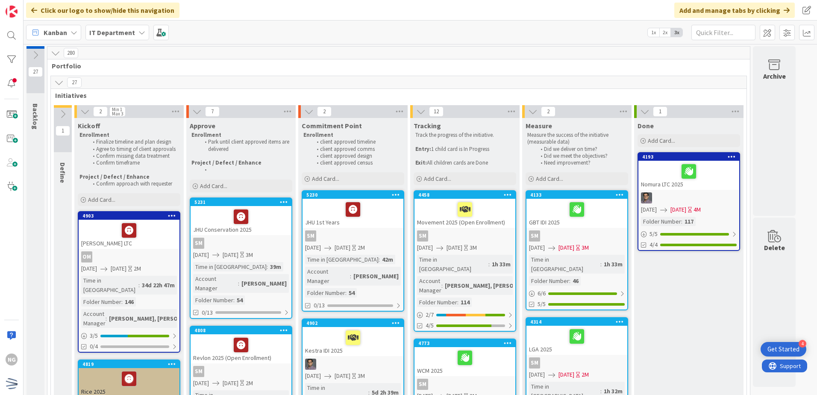
click at [56, 85] on icon at bounding box center [58, 82] width 9 height 9
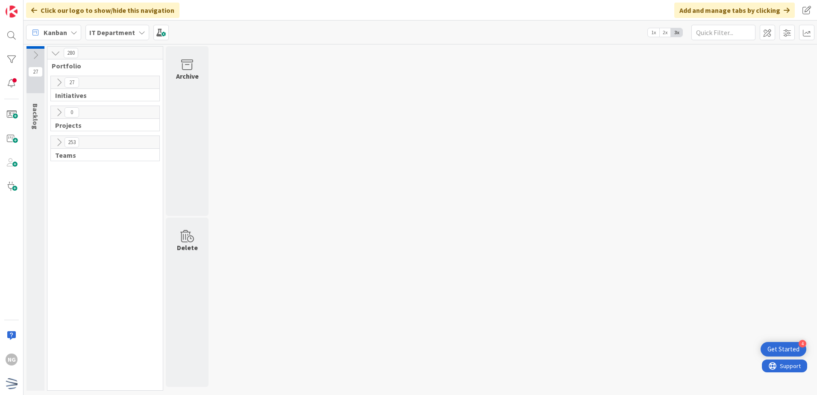
click at [34, 106] on span "Backlog" at bounding box center [35, 116] width 9 height 26
click at [40, 116] on div "Backlog" at bounding box center [36, 116] width 21 height 35
click at [792, 151] on icon "Close Checklist" at bounding box center [792, 154] width 10 height 10
click at [29, 117] on div "Backlog" at bounding box center [36, 116] width 21 height 35
click at [36, 54] on icon at bounding box center [35, 54] width 9 height 9
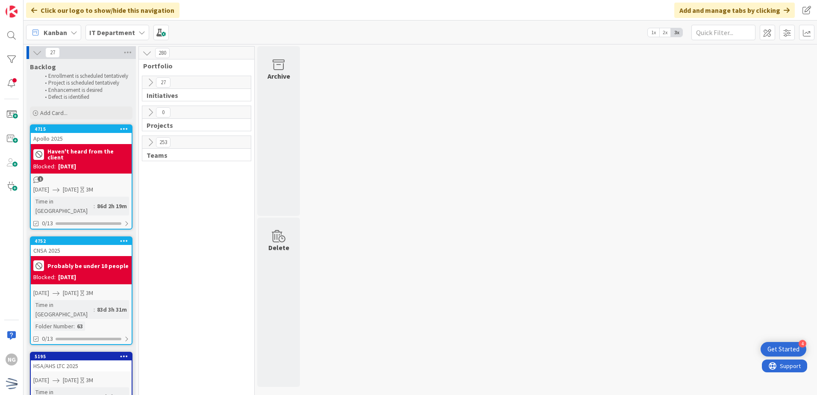
click at [32, 53] on icon at bounding box center [36, 52] width 9 height 9
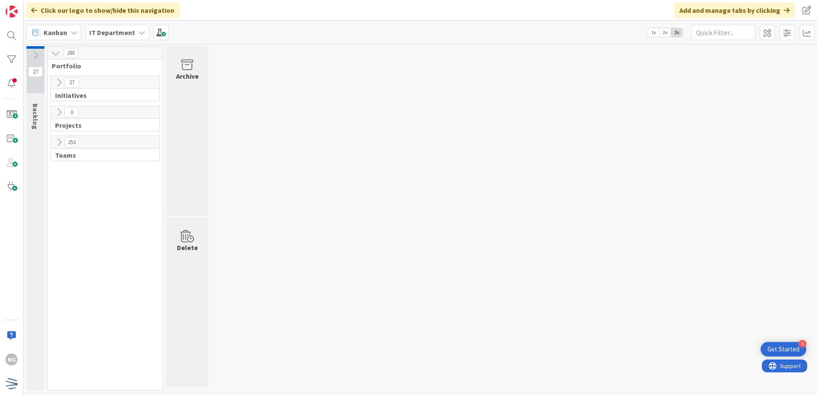
click at [56, 110] on icon at bounding box center [58, 112] width 9 height 9
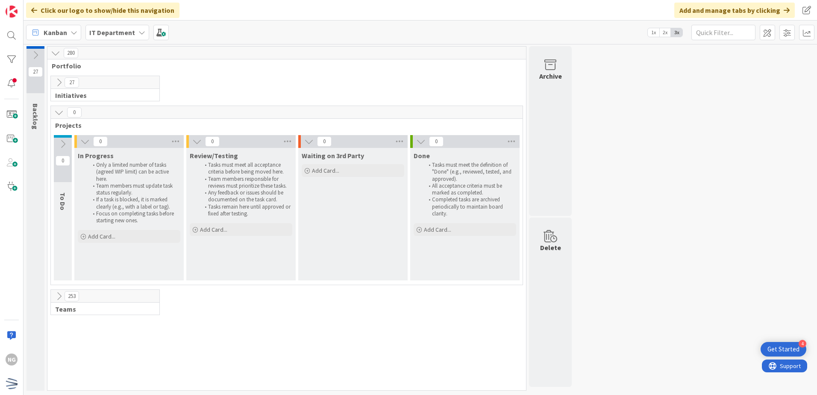
click at [56, 110] on icon at bounding box center [58, 112] width 9 height 9
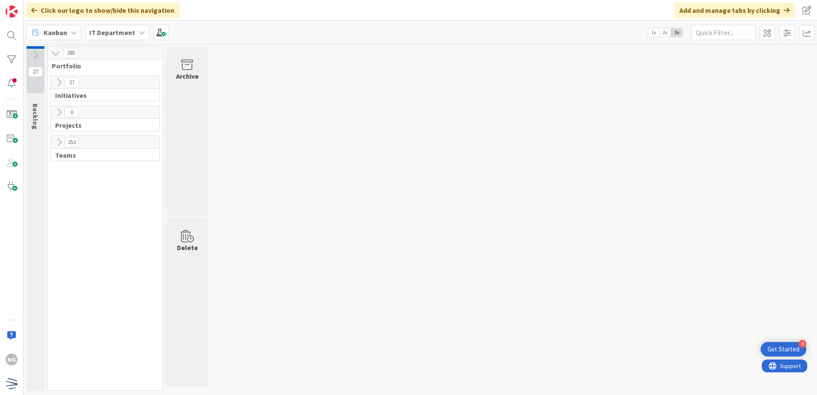
click at [55, 85] on icon at bounding box center [58, 82] width 9 height 9
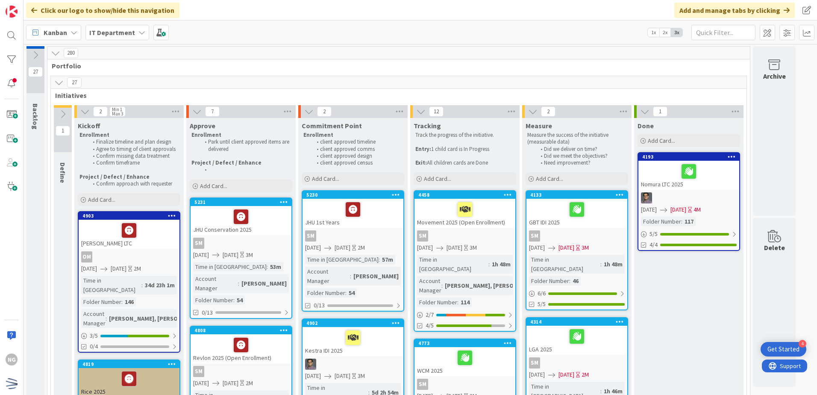
click at [59, 80] on icon at bounding box center [58, 82] width 9 height 9
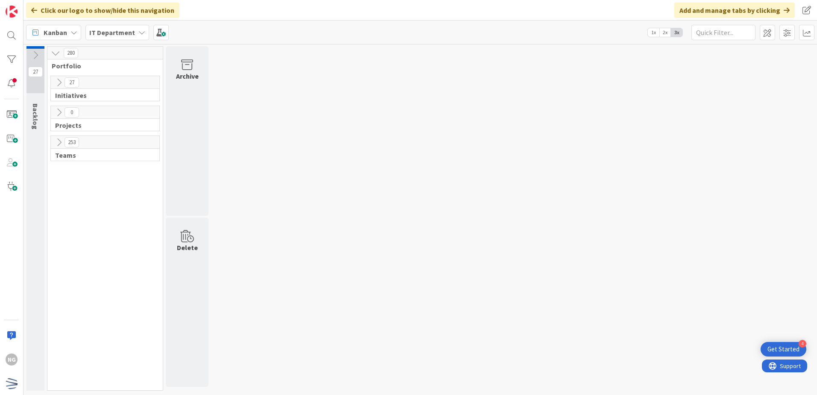
click at [64, 36] on span "Kanban" at bounding box center [55, 32] width 23 height 10
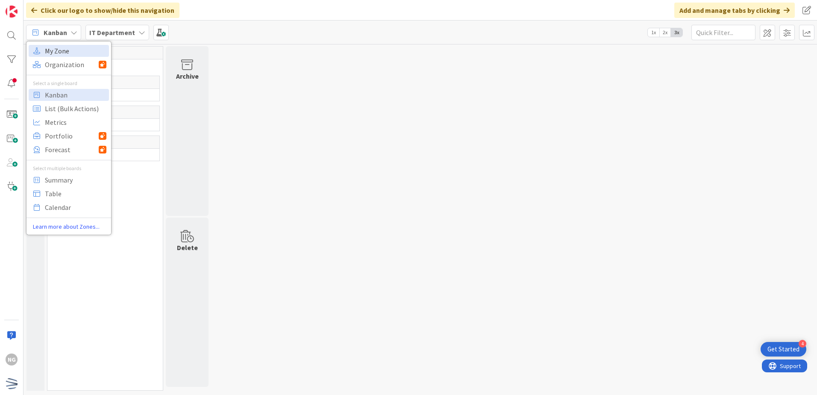
click at [63, 46] on span "My Zone" at bounding box center [76, 50] width 62 height 13
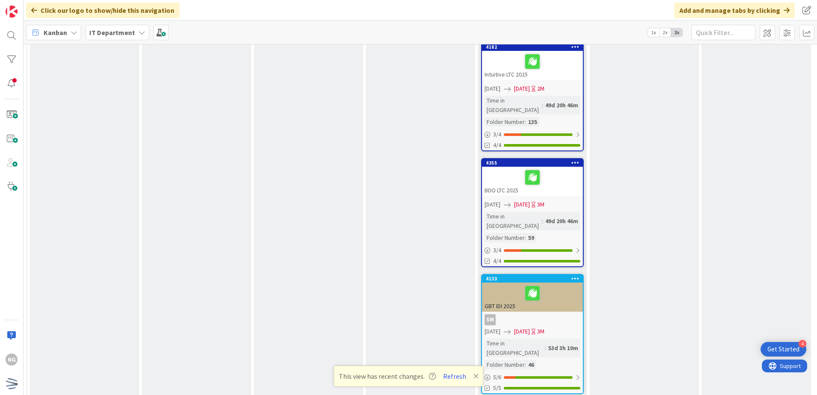
scroll to position [854, 24]
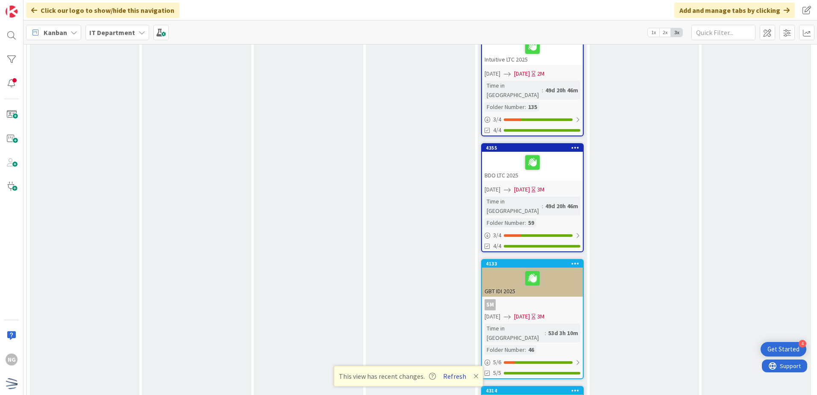
click at [447, 379] on button "Refresh" at bounding box center [454, 375] width 29 height 11
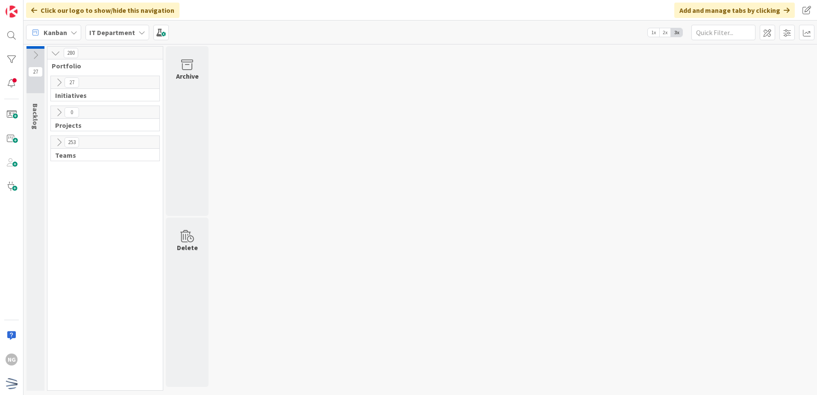
click at [58, 142] on icon at bounding box center [58, 142] width 9 height 9
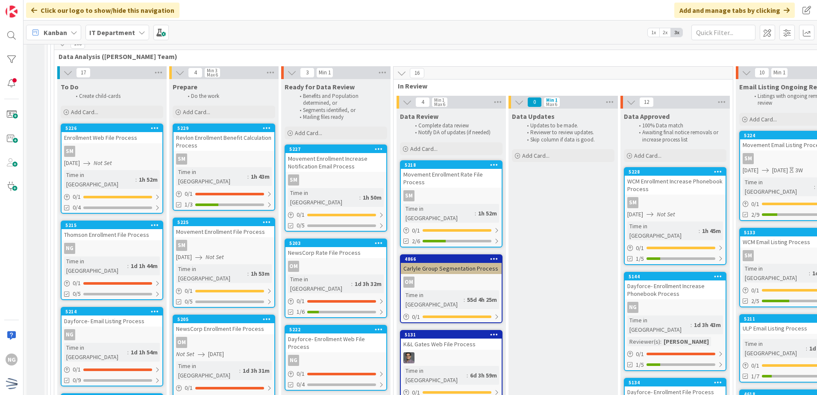
scroll to position [214, 0]
